Goal: Find contact information: Find contact information

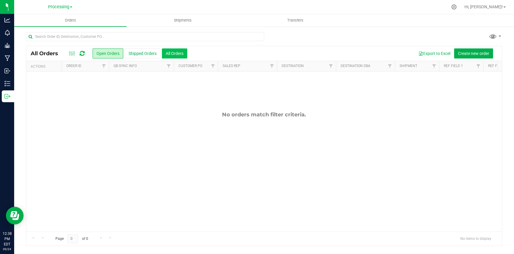
click at [180, 53] on button "All Orders" at bounding box center [174, 53] width 25 height 10
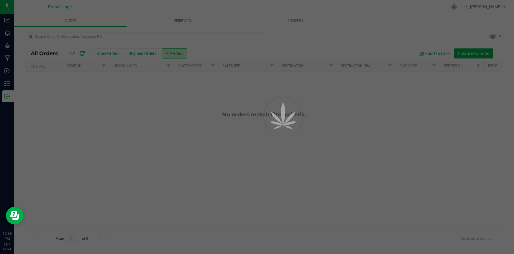
click at [147, 34] on div at bounding box center [257, 127] width 514 height 254
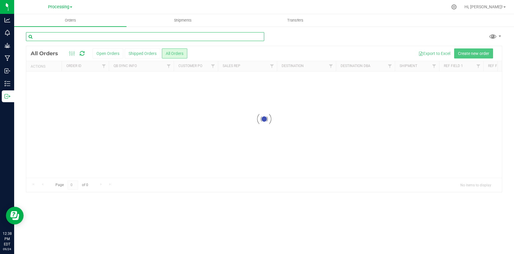
click at [147, 37] on input "text" at bounding box center [145, 36] width 238 height 9
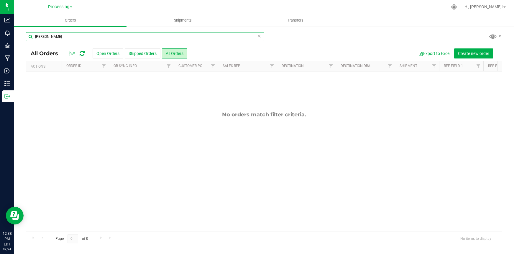
type input "[PERSON_NAME]"
click at [64, 7] on span "Processing" at bounding box center [58, 6] width 21 height 5
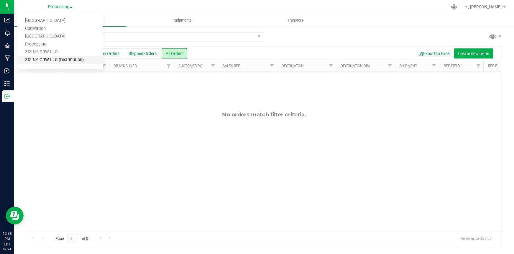
click at [74, 59] on link "ZIZ NY GRW LLC (Distribution)" at bounding box center [60, 60] width 86 height 8
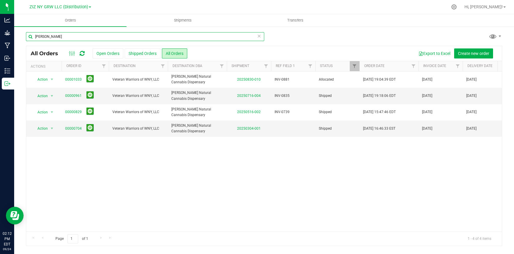
click at [64, 35] on input "[PERSON_NAME]" at bounding box center [145, 36] width 238 height 9
type input "b"
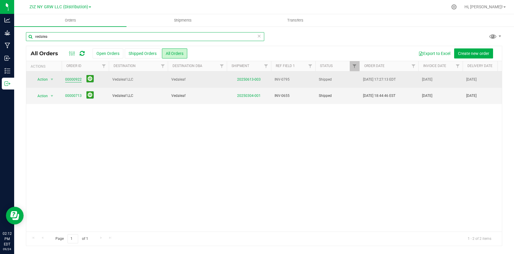
type input "vedalea"
click at [76, 80] on link "00000922" at bounding box center [73, 80] width 17 height 6
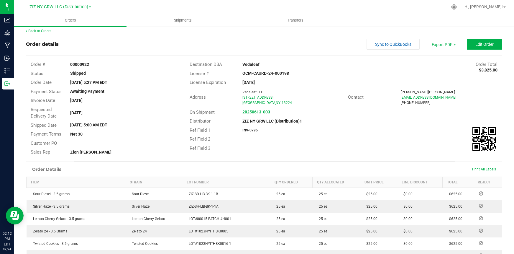
scroll to position [5, 0]
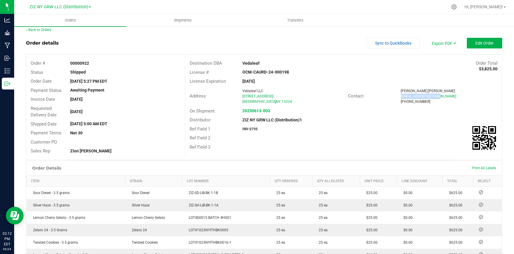
drag, startPoint x: 398, startPoint y: 96, endPoint x: 436, endPoint y: 96, distance: 37.2
click at [436, 96] on div "[EMAIL_ADDRESS][DOMAIN_NAME]" at bounding box center [449, 96] width 97 height 5
copy span "[EMAIL_ADDRESS][DOMAIN_NAME]"
click at [40, 29] on link "Back to Orders" at bounding box center [38, 30] width 25 height 4
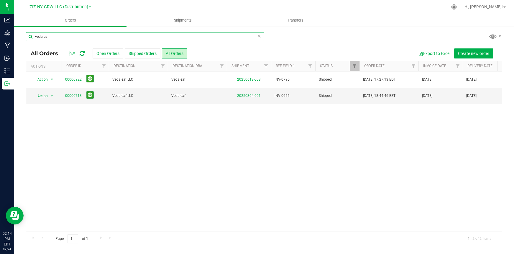
click at [119, 37] on input "vedalea" at bounding box center [145, 36] width 238 height 9
type input "v"
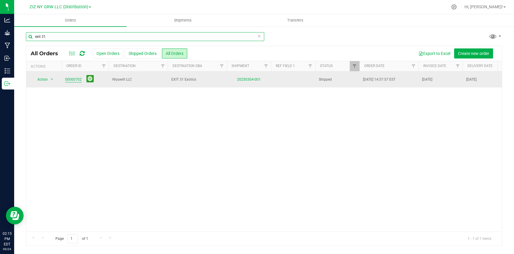
type input "exit 31"
click at [71, 80] on link "00000702" at bounding box center [73, 80] width 17 height 6
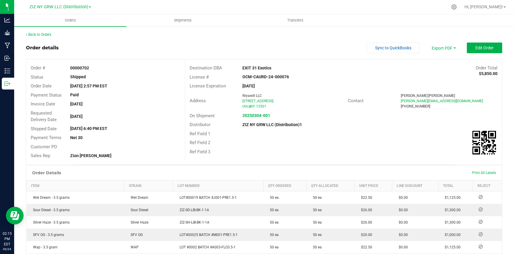
click at [402, 101] on span "[PERSON_NAME][EMAIL_ADDRESS][DOMAIN_NAME]" at bounding box center [442, 101] width 82 height 4
click at [403, 102] on span "[PERSON_NAME][EMAIL_ADDRESS][DOMAIN_NAME]" at bounding box center [442, 101] width 82 height 4
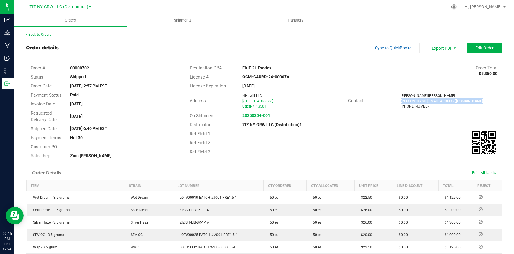
click at [402, 102] on span "[PERSON_NAME][EMAIL_ADDRESS][DOMAIN_NAME]" at bounding box center [442, 101] width 82 height 4
copy span "[PERSON_NAME][EMAIL_ADDRESS][DOMAIN_NAME]"
